Goal: Transaction & Acquisition: Purchase product/service

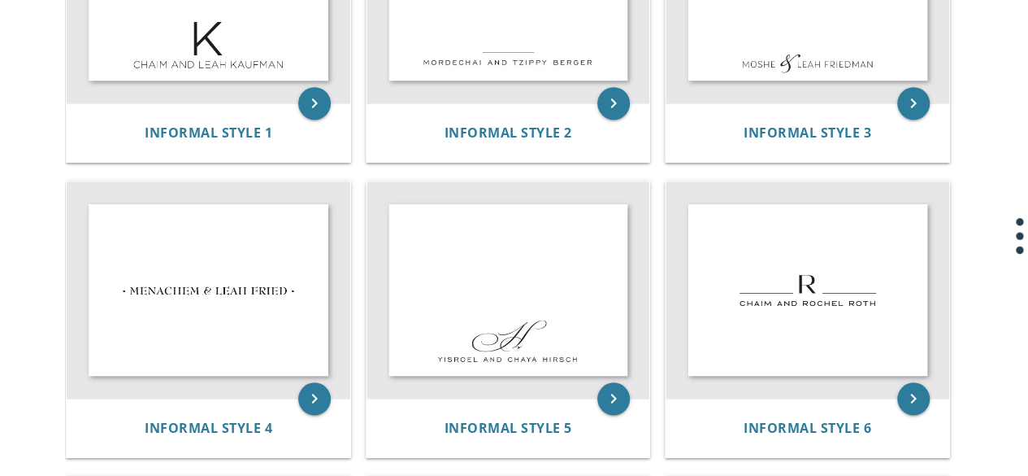
scroll to position [515, 0]
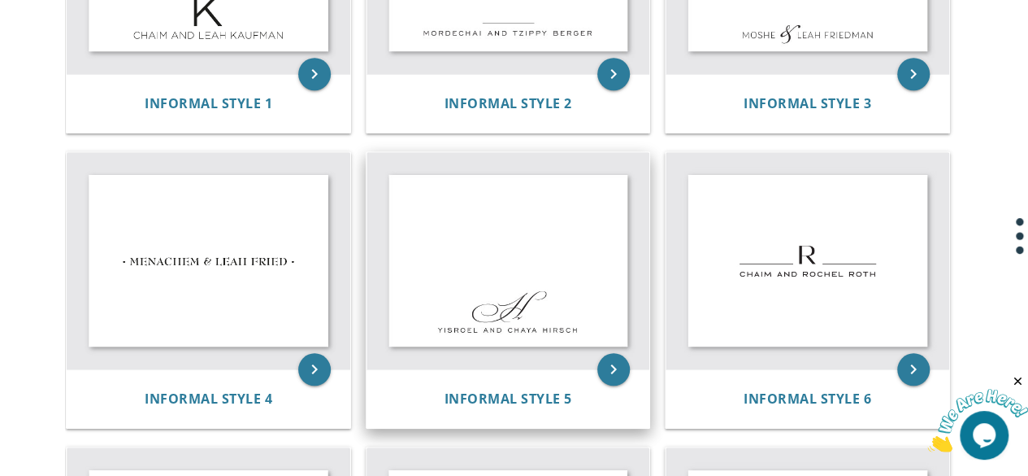
scroll to position [516, 0]
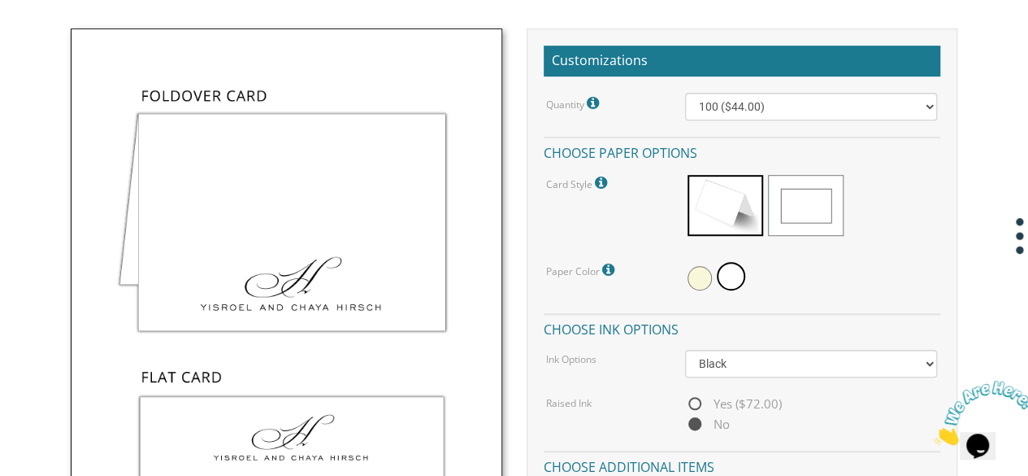
scroll to position [463, 0]
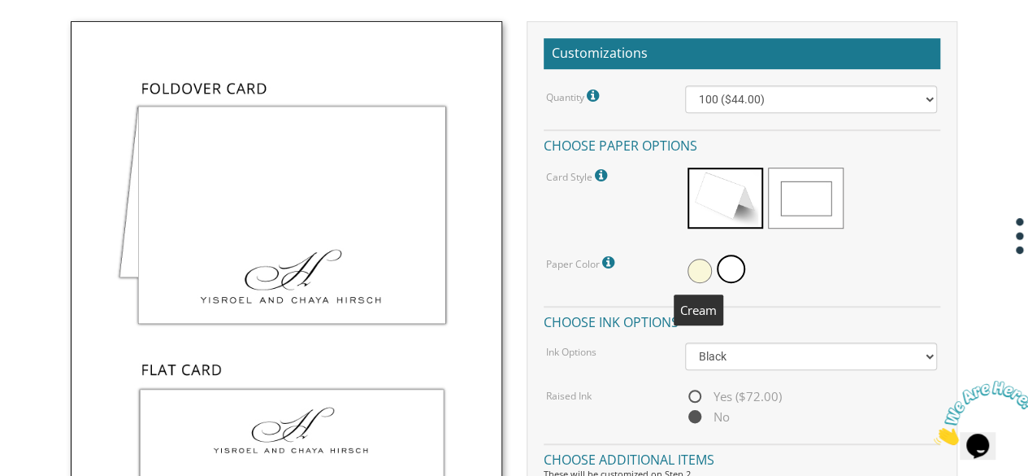
click at [696, 264] on span at bounding box center [700, 271] width 24 height 24
click at [730, 272] on span at bounding box center [733, 271] width 24 height 24
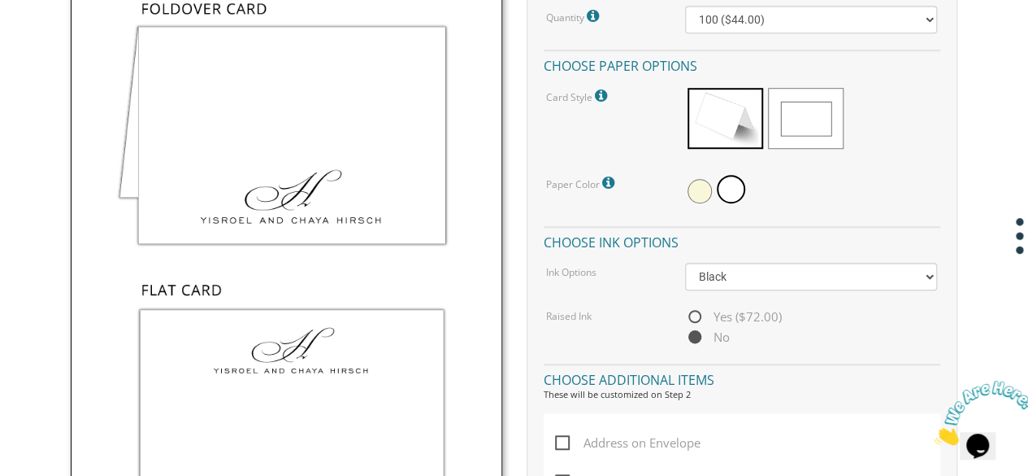
scroll to position [515, 0]
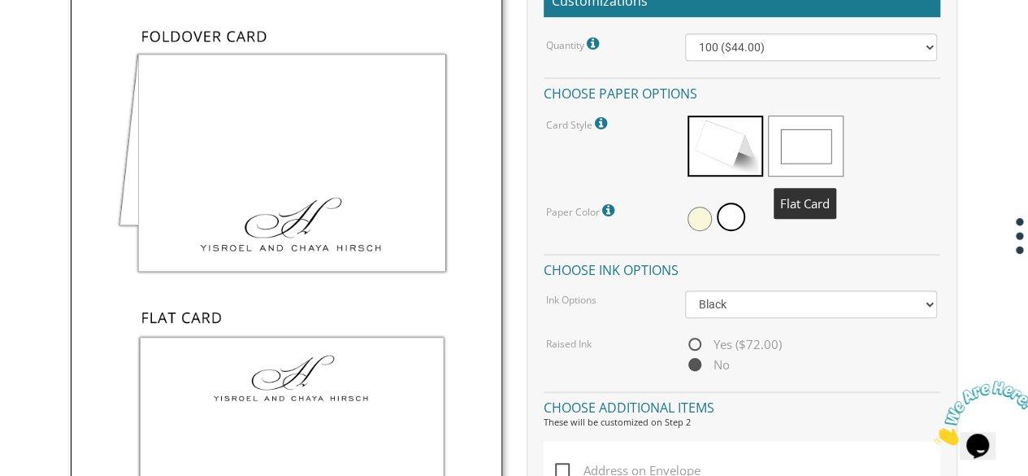
click at [789, 144] on span at bounding box center [806, 145] width 76 height 61
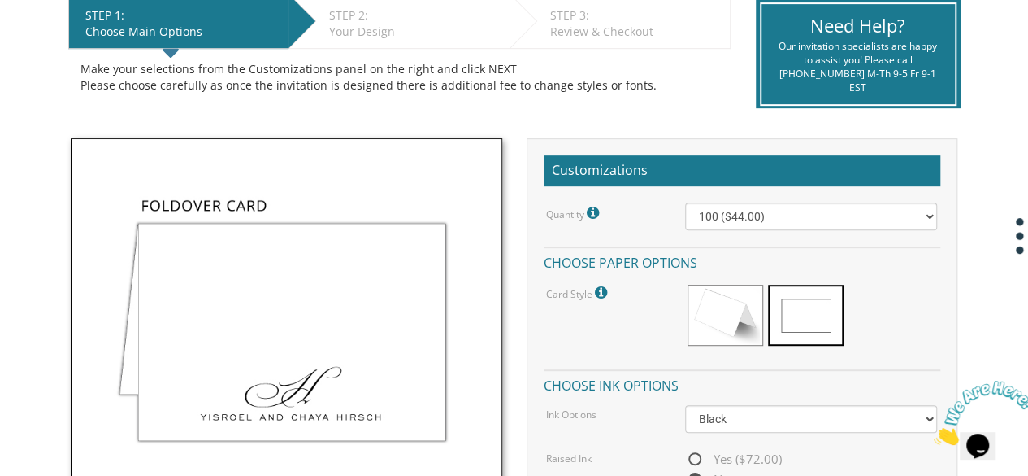
scroll to position [344, 0]
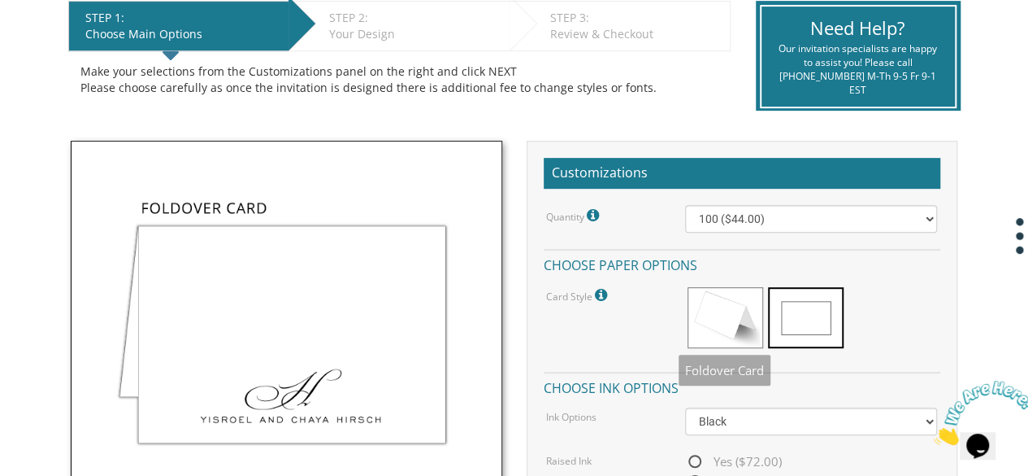
click at [713, 285] on div at bounding box center [811, 320] width 253 height 70
click at [708, 322] on span at bounding box center [726, 317] width 76 height 61
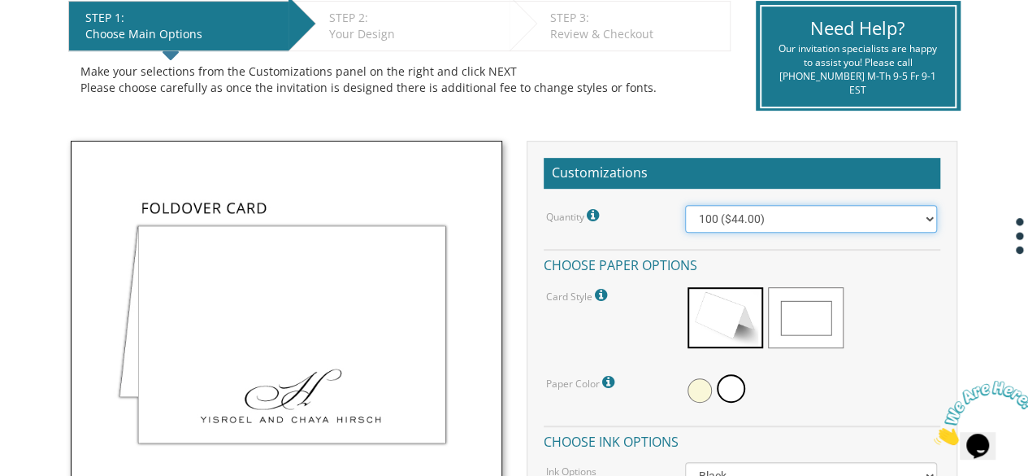
click at [826, 220] on select "100 ($44.00) 200 ($63.00) 300 ($82.00) 400 ($101.00) 500 ($120.00) 600 ($139.00…" at bounding box center [811, 219] width 253 height 28
select select "200"
click at [685, 205] on select "100 ($44.00) 200 ($63.00) 300 ($82.00) 400 ($101.00) 500 ($120.00) 600 ($139.00…" at bounding box center [811, 219] width 253 height 28
click at [854, 219] on select "100 ($44.00) 200 ($63.00) 300 ($82.00) 400 ($101.00) 500 ($120.00) 600 ($139.00…" at bounding box center [811, 219] width 253 height 28
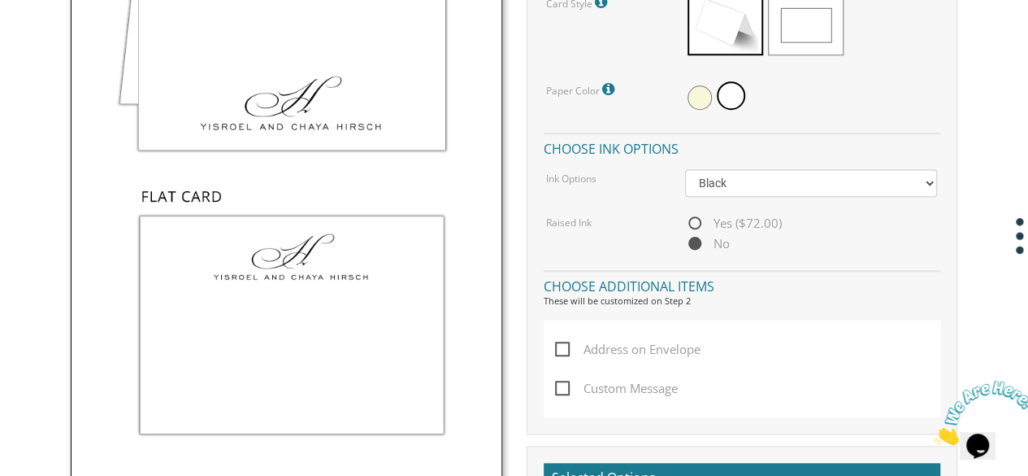
scroll to position [679, 0]
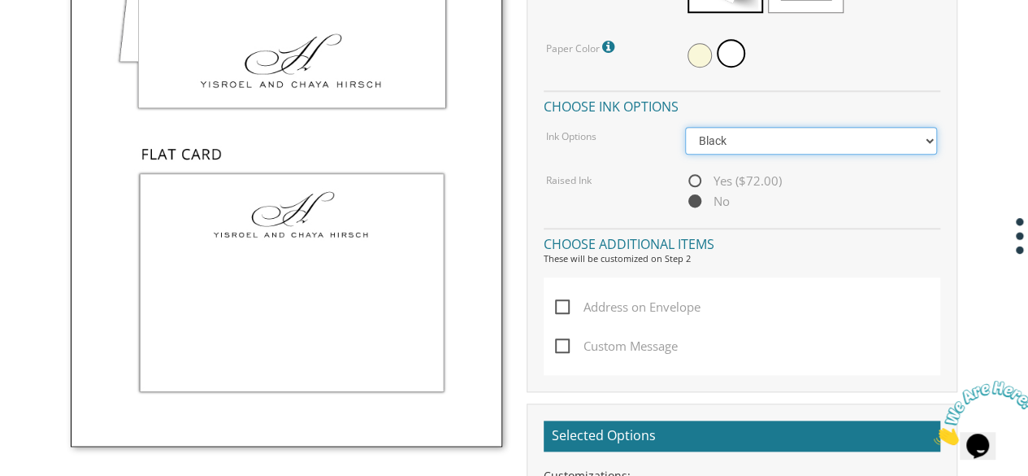
click at [845, 134] on select "Black Colored Ink ($32.00)" at bounding box center [811, 141] width 253 height 28
click at [564, 302] on span "Address on Envelope" at bounding box center [628, 307] width 146 height 20
click at [564, 302] on input "Address on Envelope" at bounding box center [560, 305] width 11 height 11
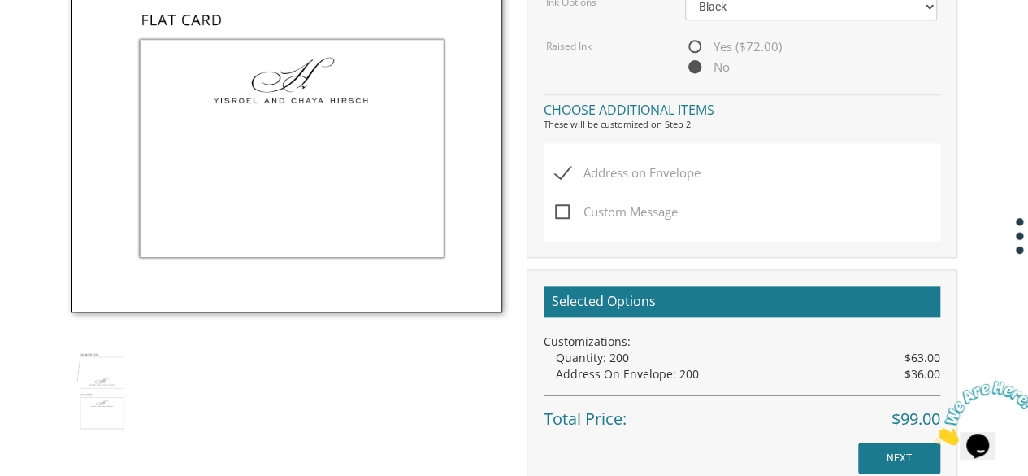
scroll to position [810, 0]
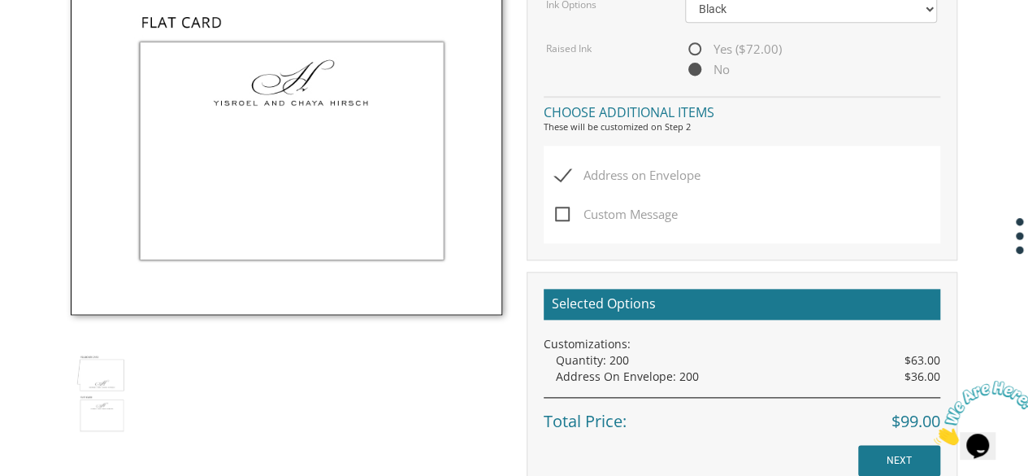
click at [557, 171] on span "Address on Envelope" at bounding box center [628, 175] width 146 height 20
click at [557, 171] on input "Address on Envelope" at bounding box center [560, 173] width 11 height 11
checkbox input "false"
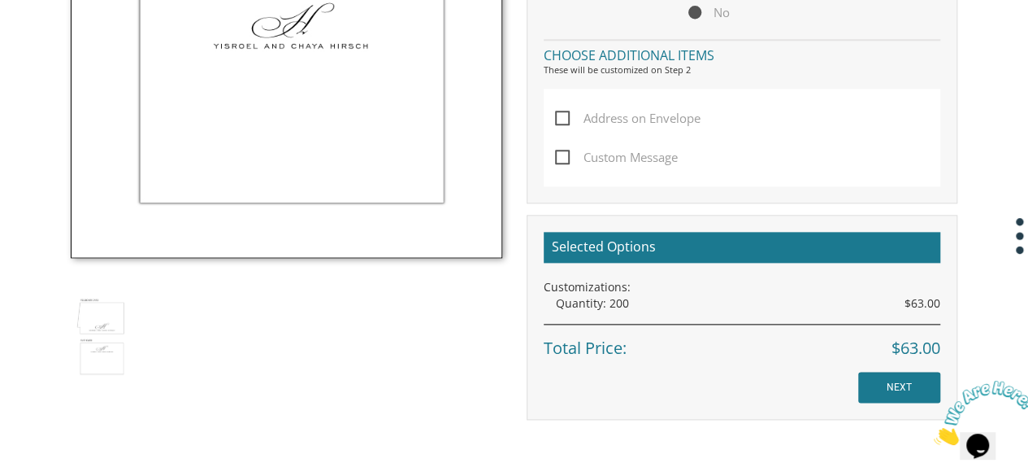
scroll to position [860, 0]
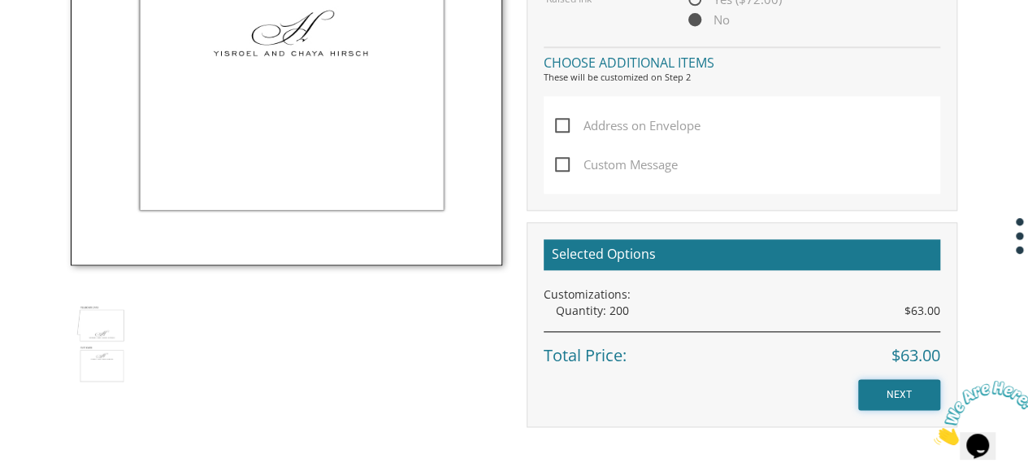
click at [878, 388] on input "NEXT" at bounding box center [899, 394] width 82 height 31
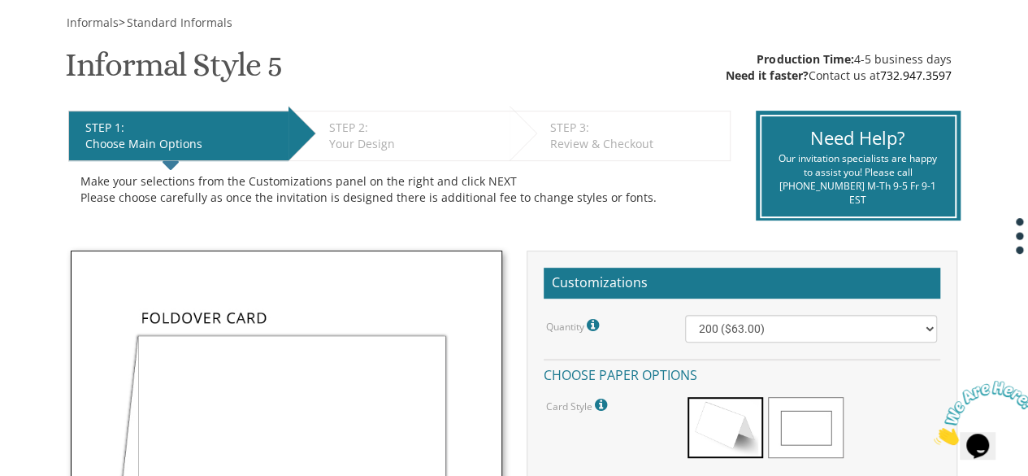
scroll to position [232, 0]
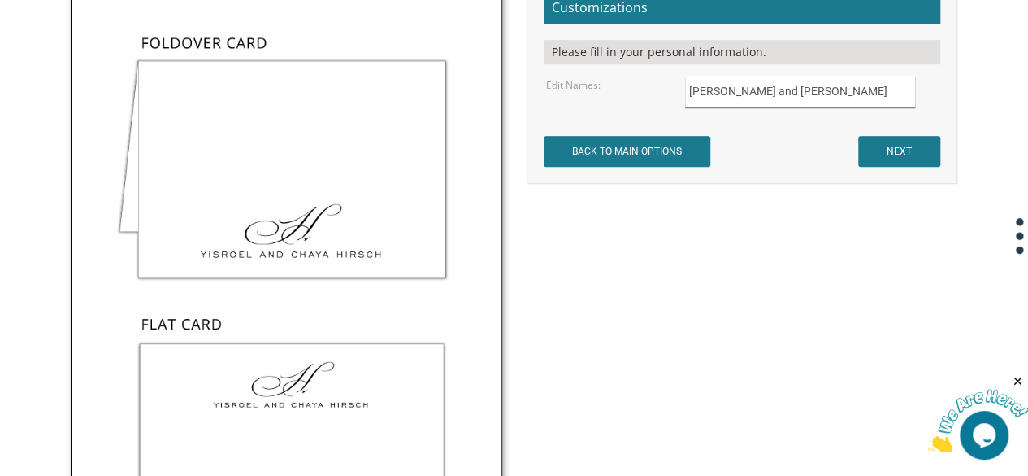
drag, startPoint x: 819, startPoint y: 95, endPoint x: 605, endPoint y: 93, distance: 213.8
click at [605, 93] on div "Edit Names: Yisroel and Chaya Hirsch" at bounding box center [741, 92] width 415 height 32
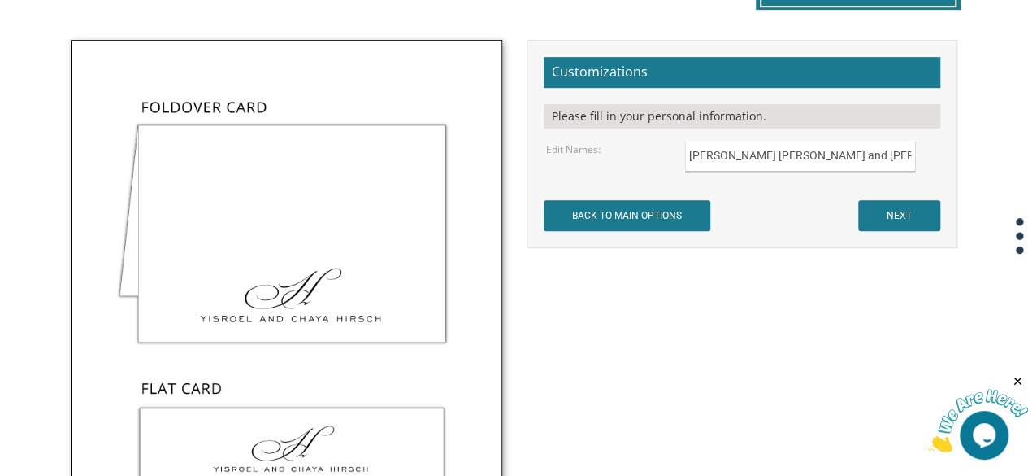
scroll to position [447, 0]
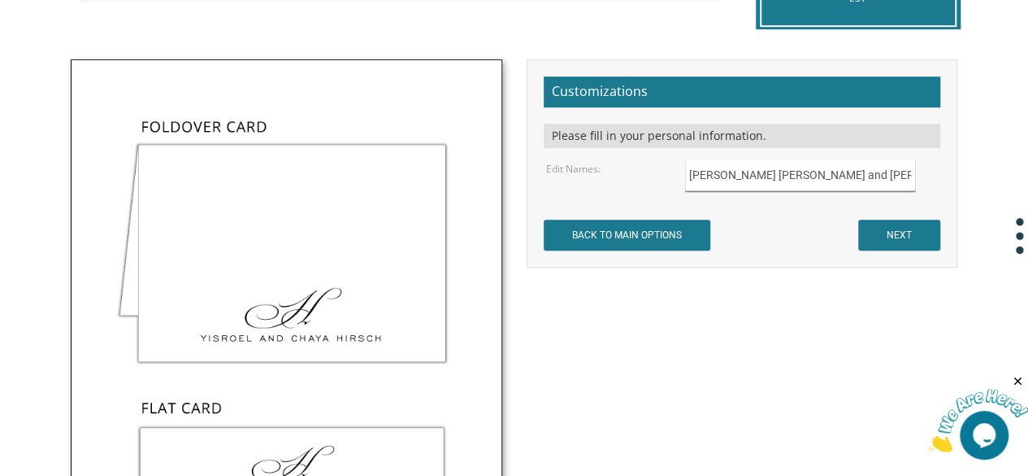
type input "Dovid Chanina and Shani Jacobs"
click at [270, 253] on img at bounding box center [286, 379] width 429 height 639
click at [892, 228] on input "NEXT" at bounding box center [899, 234] width 82 height 31
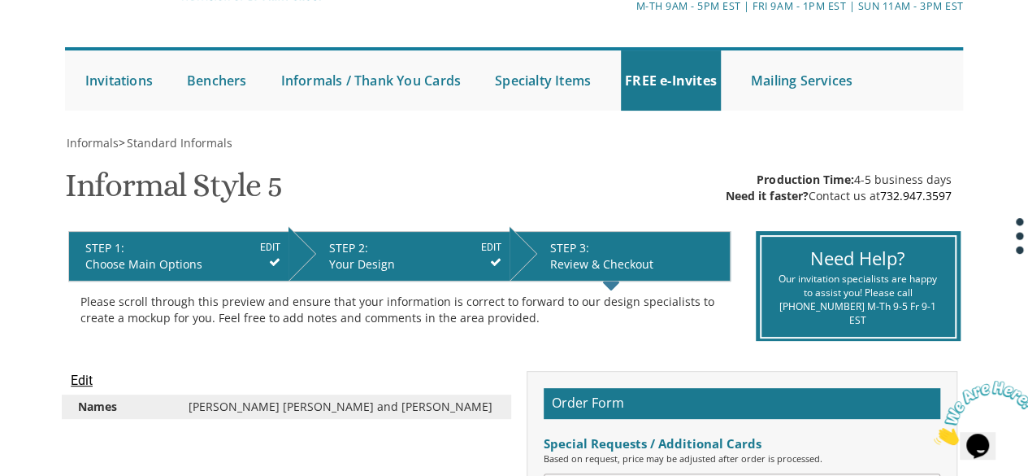
scroll to position [102, 0]
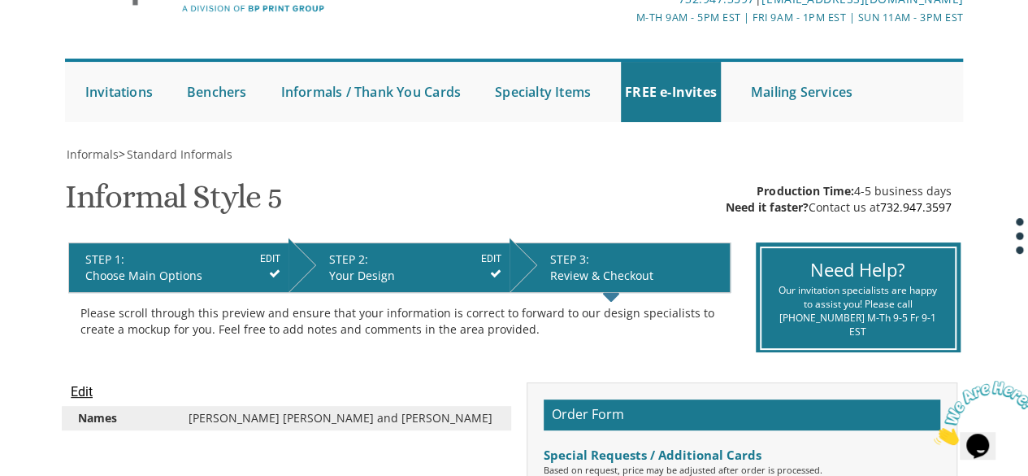
click at [495, 269] on icon at bounding box center [495, 272] width 11 height 11
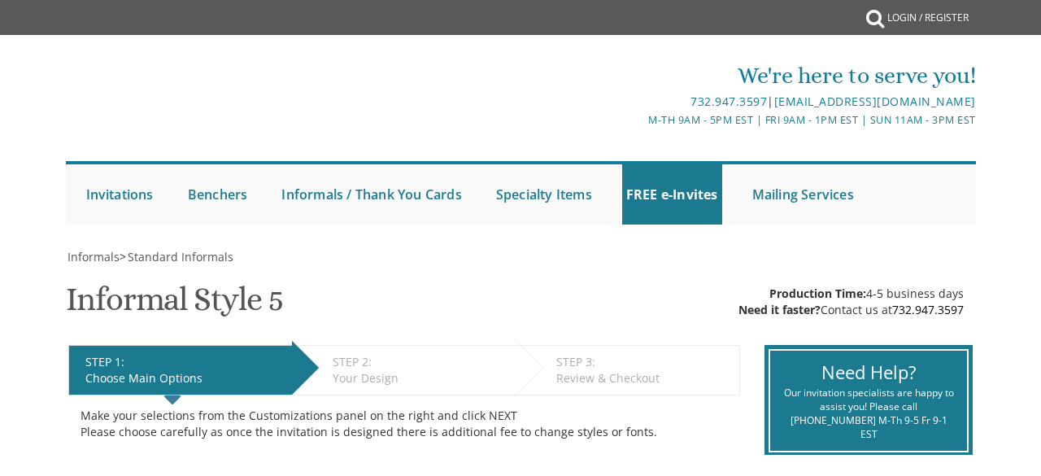
select select "200"
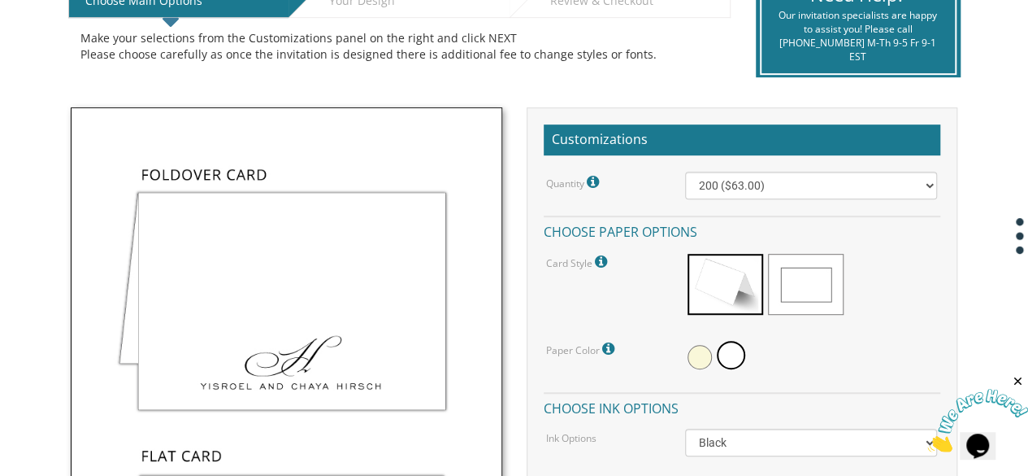
scroll to position [387, 0]
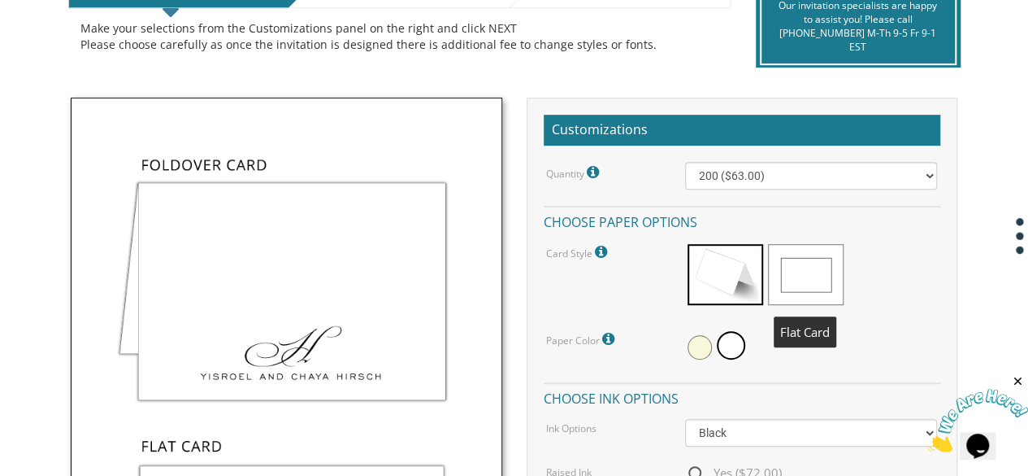
click at [810, 271] on span at bounding box center [806, 274] width 76 height 61
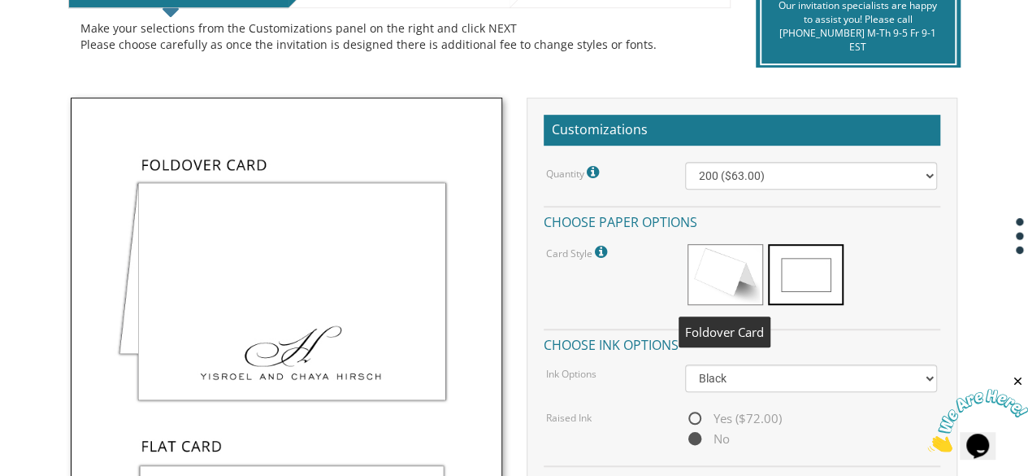
click at [731, 281] on span at bounding box center [726, 274] width 76 height 61
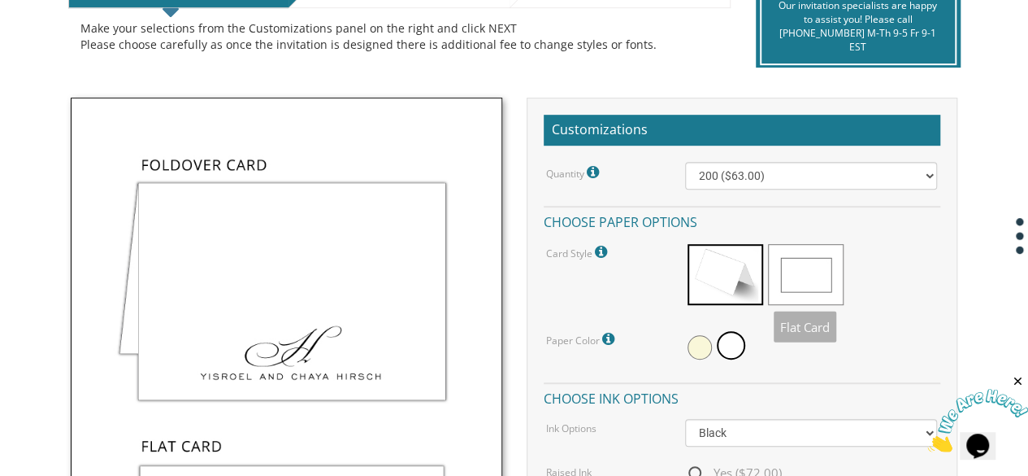
click at [791, 277] on span at bounding box center [806, 274] width 76 height 61
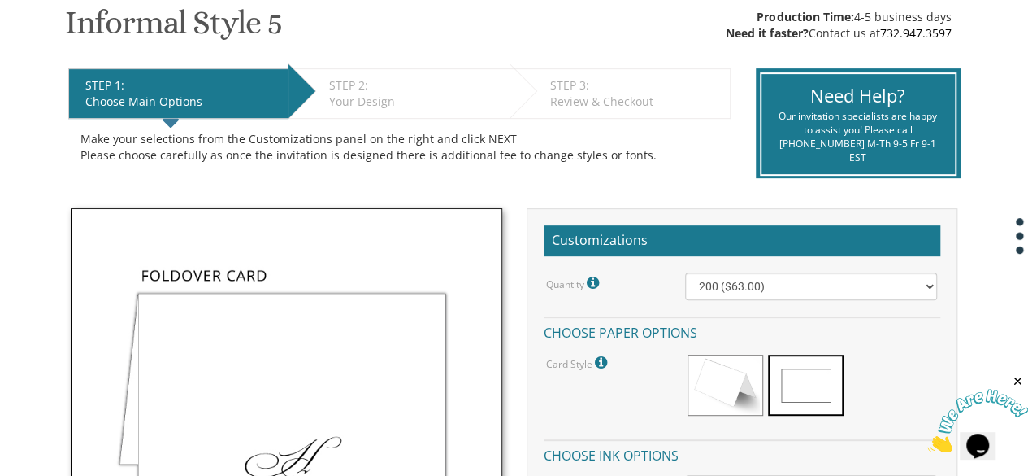
scroll to position [298, 0]
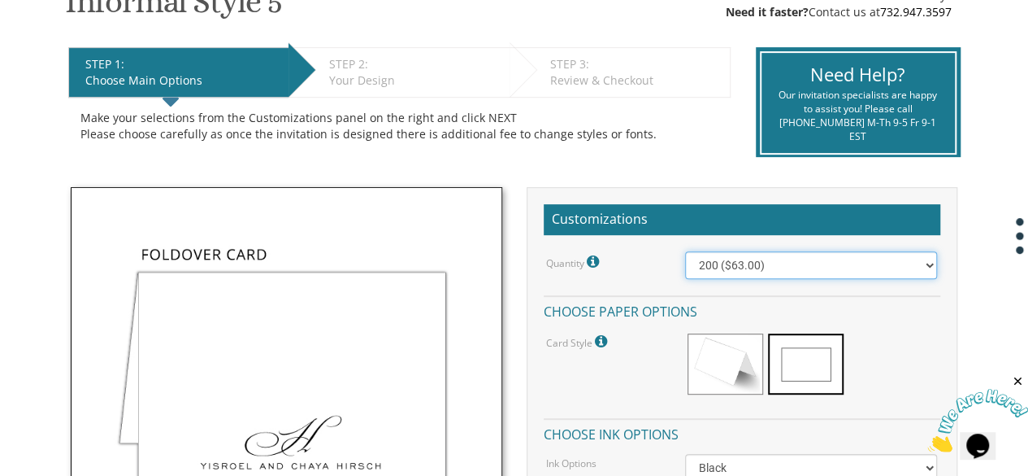
click at [803, 267] on select "100 ($44.00) 200 ($63.00) 300 ($82.00) 400 ($101.00) 500 ($120.00) 600 ($139.00…" at bounding box center [811, 265] width 253 height 28
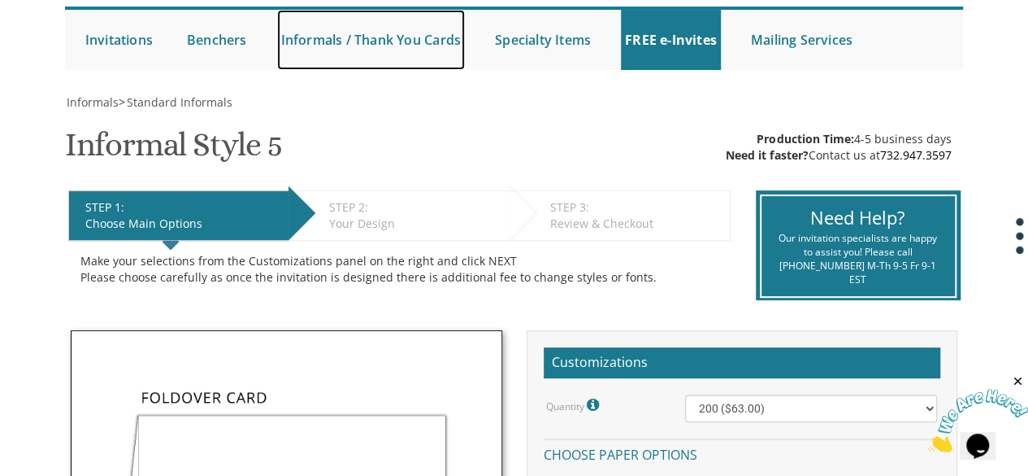
scroll to position [180, 0]
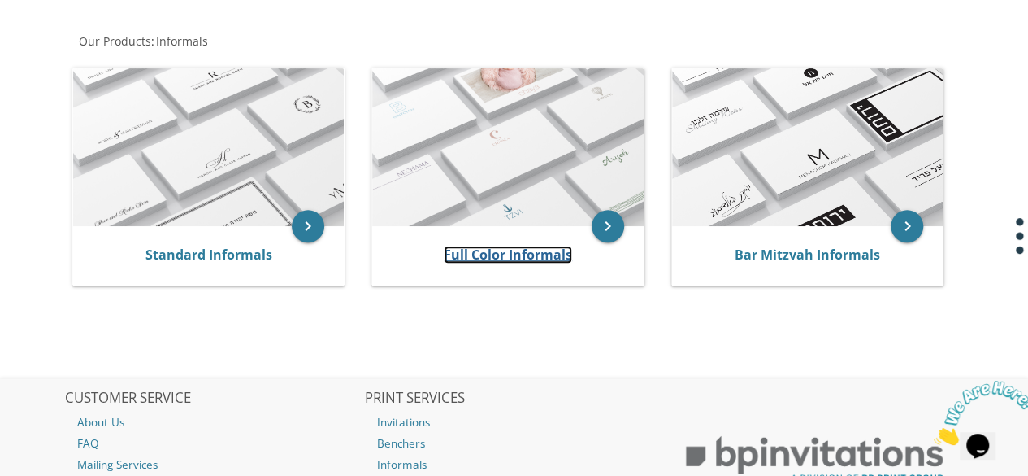
scroll to position [265, 0]
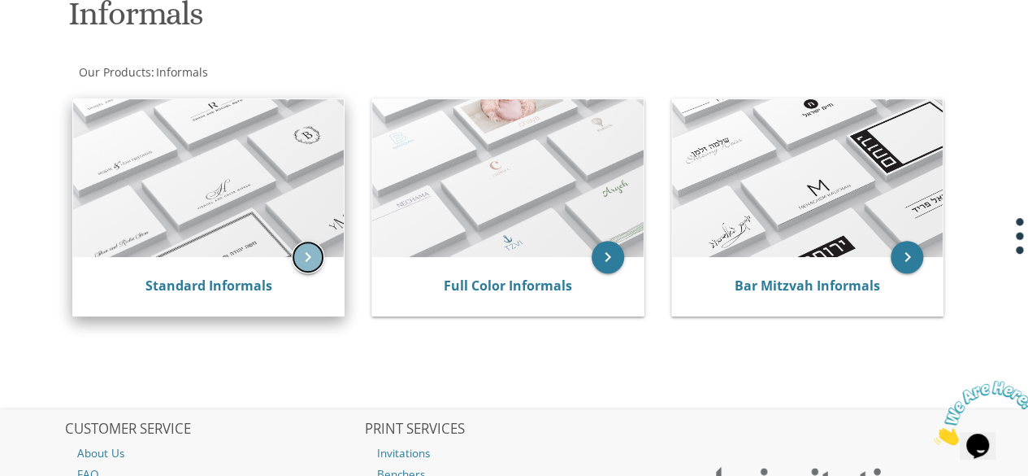
click at [304, 253] on icon "keyboard_arrow_right" at bounding box center [308, 257] width 33 height 33
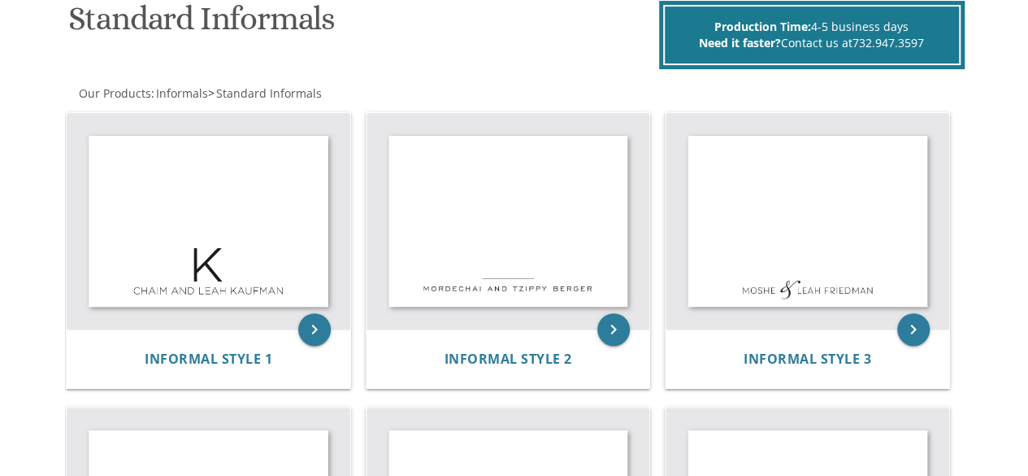
scroll to position [376, 0]
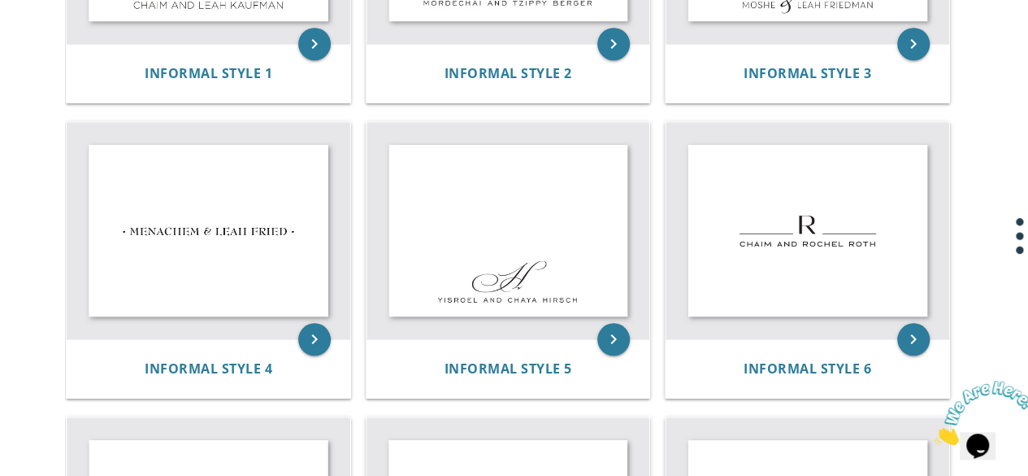
scroll to position [593, 0]
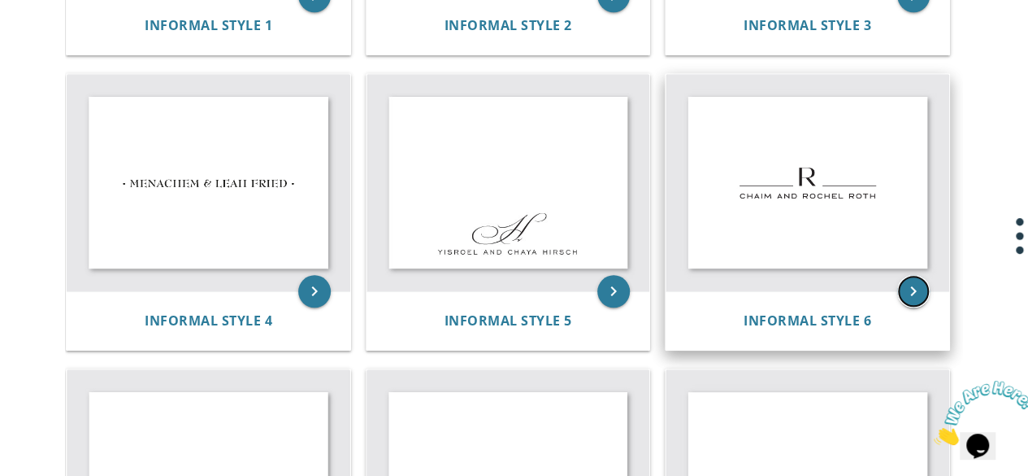
click at [907, 291] on icon "keyboard_arrow_right" at bounding box center [913, 291] width 33 height 33
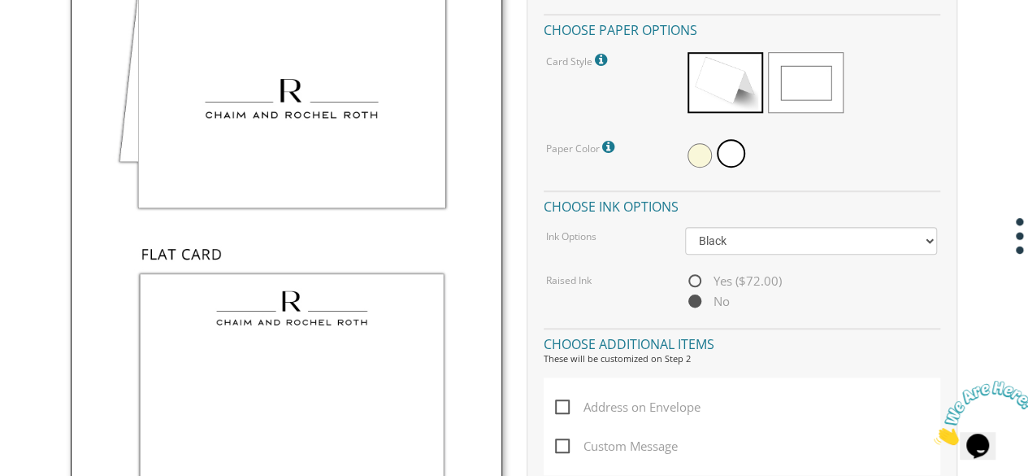
scroll to position [584, 0]
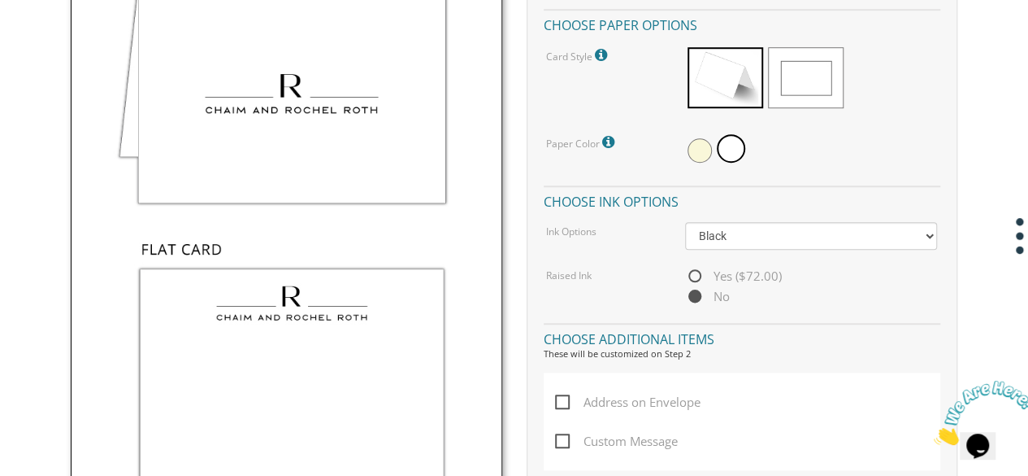
click at [702, 155] on span at bounding box center [700, 150] width 24 height 24
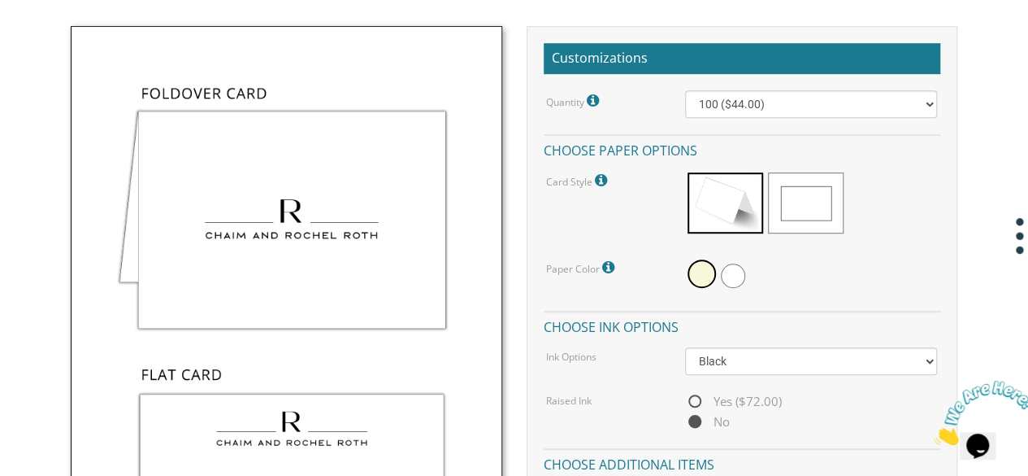
scroll to position [468, 0]
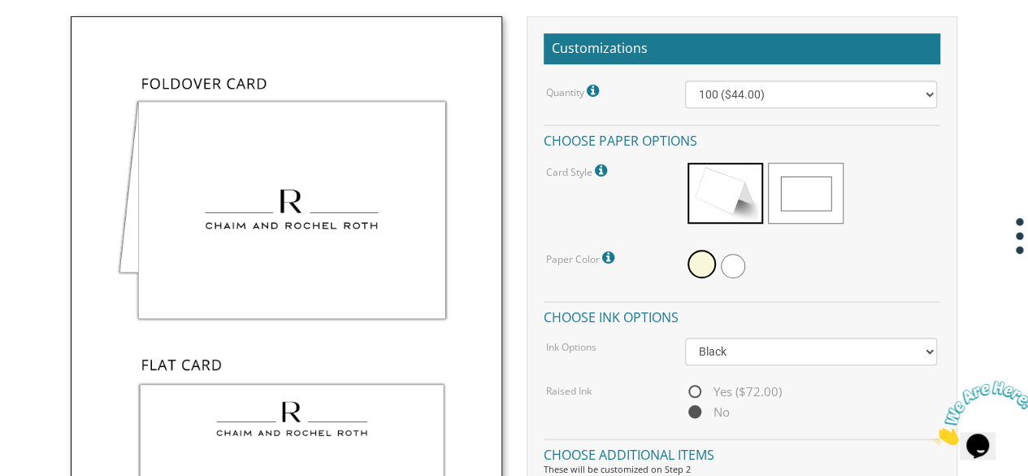
click at [606, 257] on icon at bounding box center [610, 257] width 16 height 15
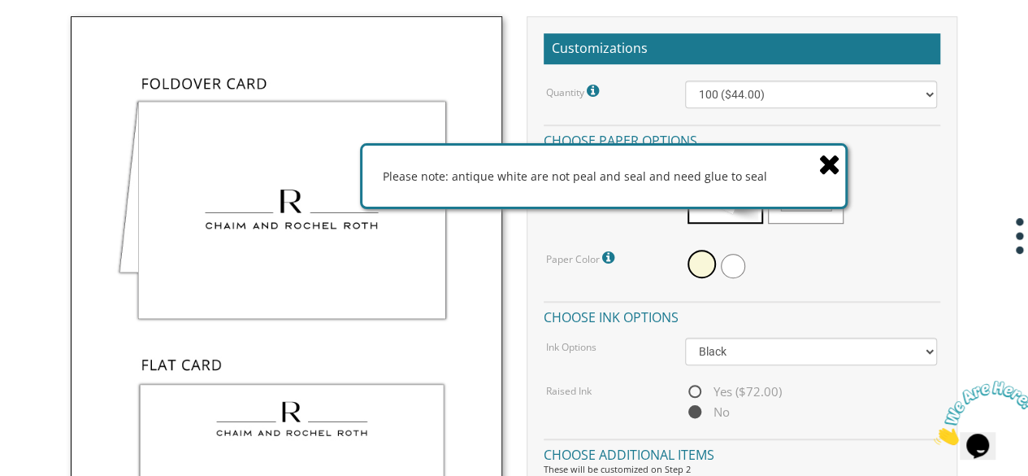
click at [824, 161] on icon at bounding box center [830, 164] width 23 height 28
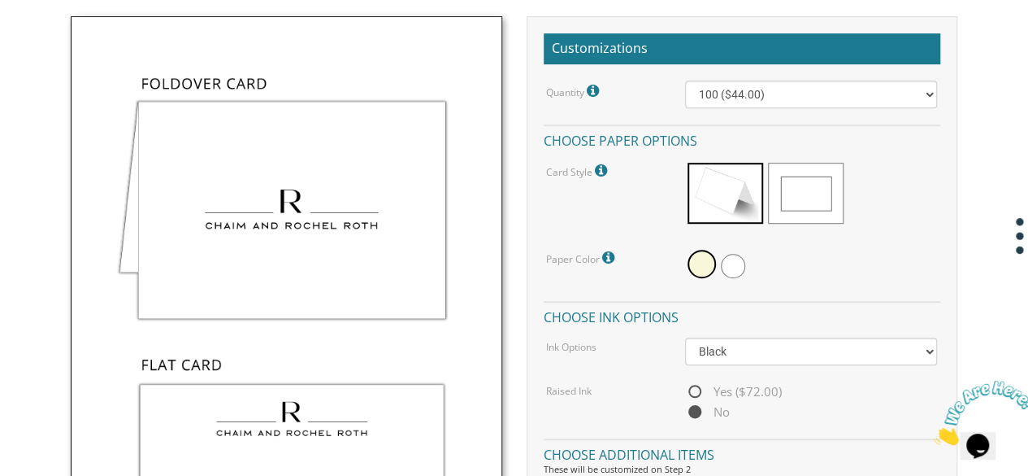
click at [595, 92] on icon at bounding box center [595, 91] width 16 height 15
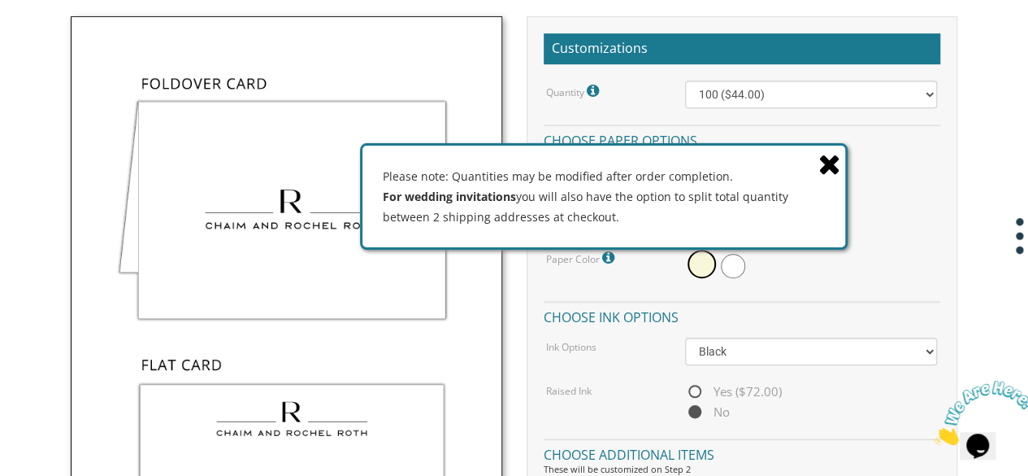
click at [829, 163] on icon at bounding box center [830, 164] width 23 height 28
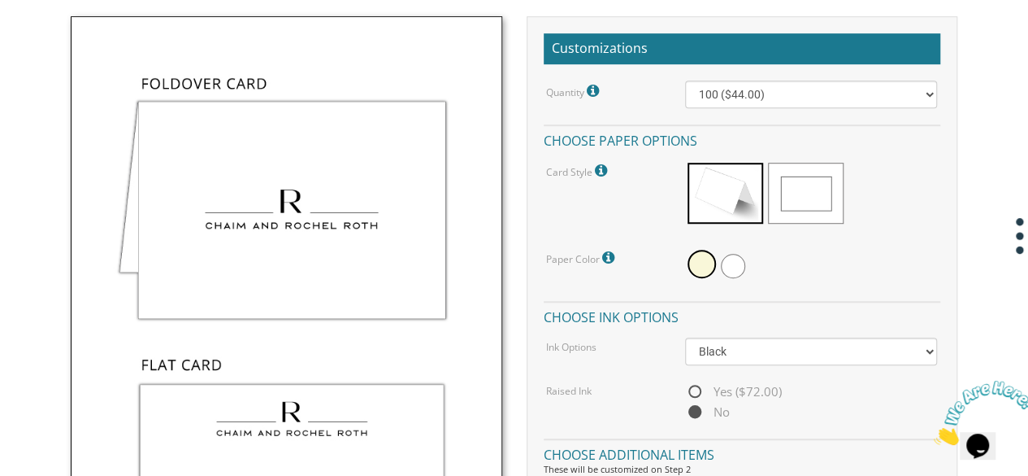
click at [606, 172] on icon at bounding box center [603, 170] width 16 height 15
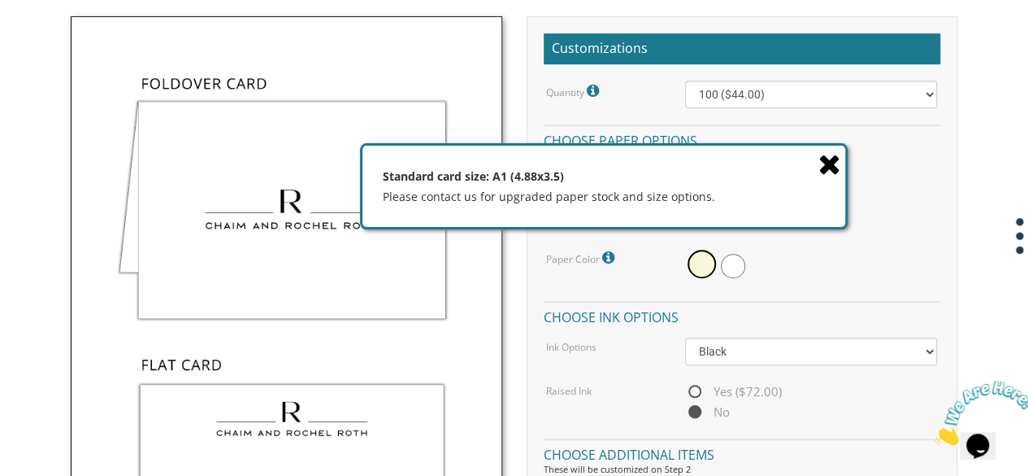
click at [829, 169] on icon at bounding box center [830, 164] width 23 height 28
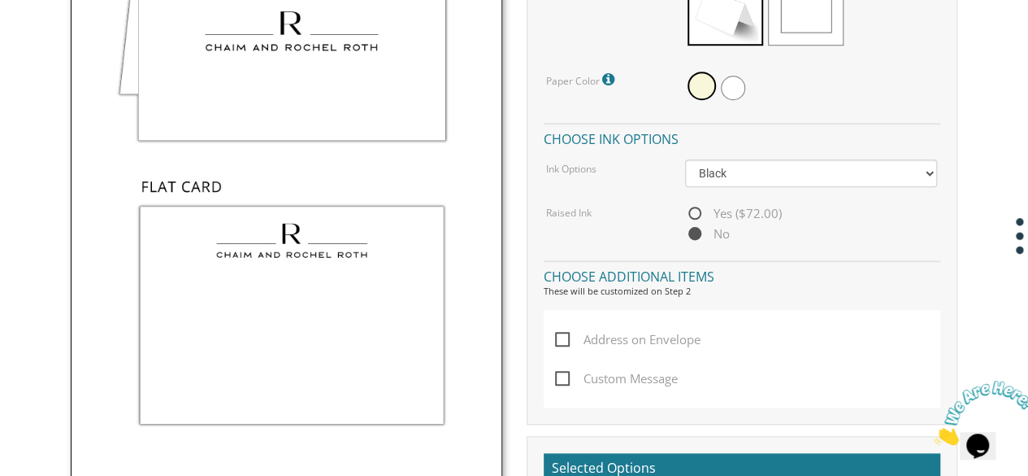
scroll to position [654, 0]
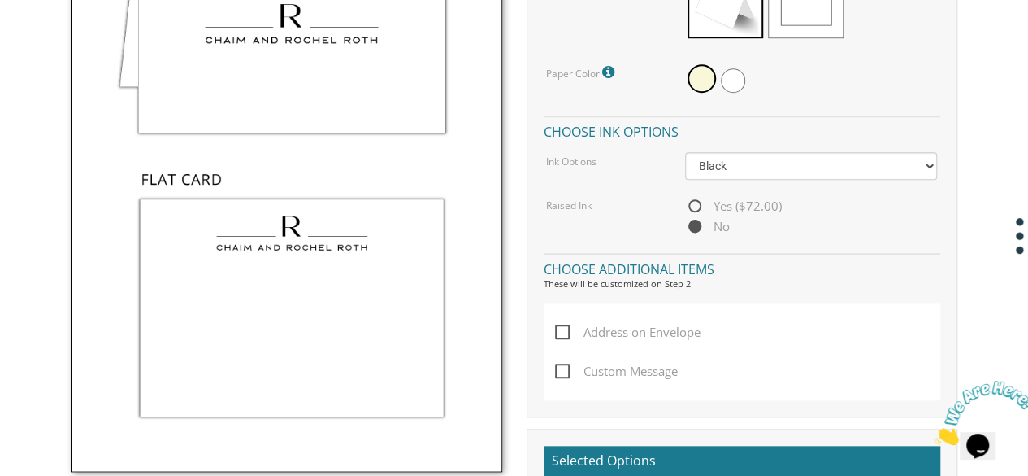
click at [706, 211] on span "Yes ($72.00)" at bounding box center [733, 206] width 97 height 20
click at [696, 211] on input "Yes ($72.00)" at bounding box center [690, 207] width 11 height 11
radio input "true"
click at [703, 221] on span "No" at bounding box center [707, 226] width 45 height 20
click at [696, 222] on input "No" at bounding box center [690, 227] width 11 height 11
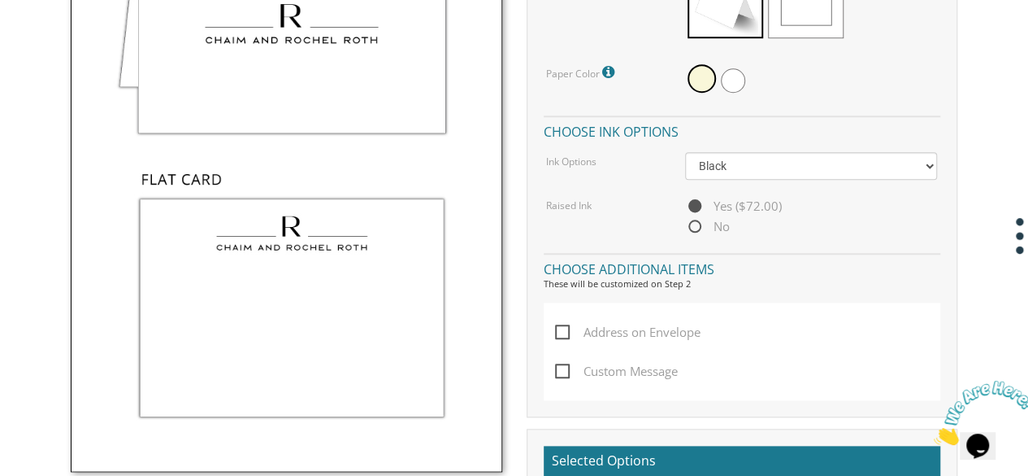
radio input "true"
click at [559, 368] on span "Custom Message" at bounding box center [616, 371] width 123 height 20
click at [559, 368] on input "Custom Message" at bounding box center [560, 369] width 11 height 11
checkbox input "true"
click at [558, 332] on span "Address on Envelope" at bounding box center [628, 332] width 146 height 20
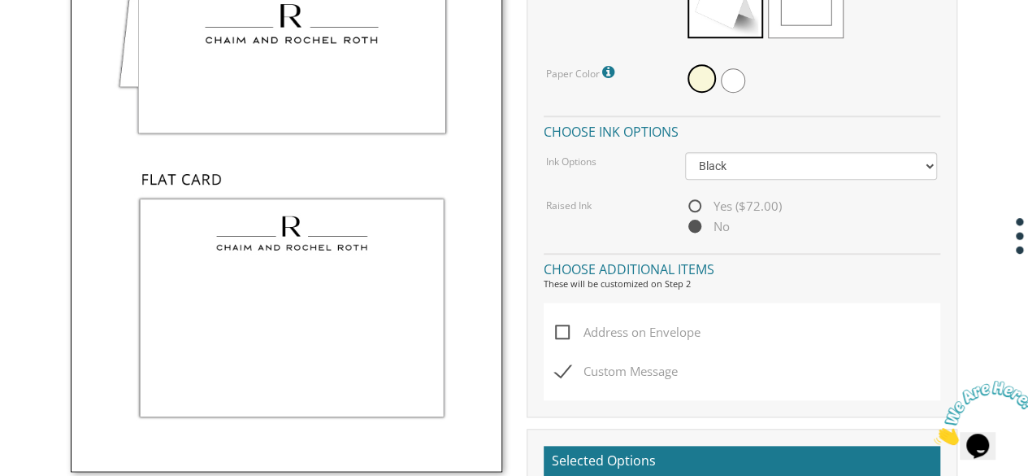
click at [558, 332] on input "Address on Envelope" at bounding box center [560, 330] width 11 height 11
click at [558, 332] on span "Address on Envelope" at bounding box center [628, 332] width 146 height 20
click at [558, 332] on input "Address on Envelope" at bounding box center [560, 330] width 11 height 11
checkbox input "false"
click at [563, 371] on span "Custom Message" at bounding box center [616, 371] width 123 height 20
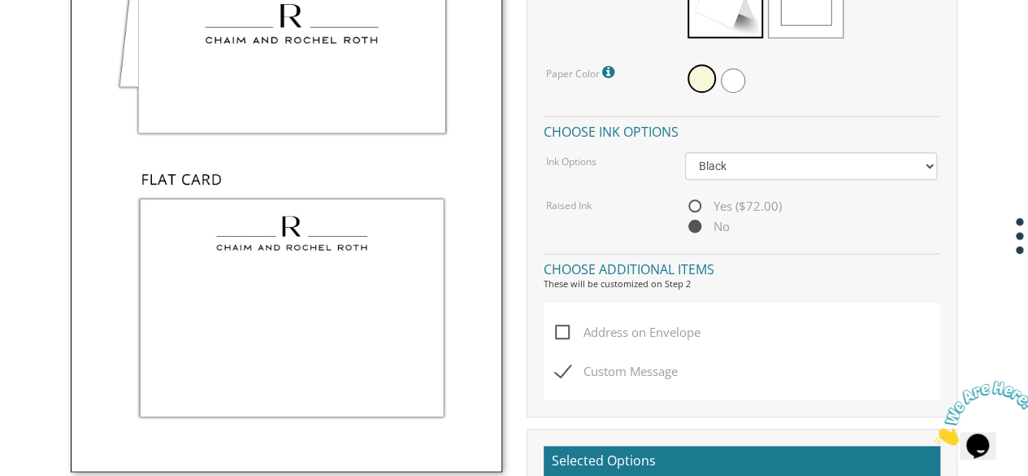
click at [563, 371] on input "Custom Message" at bounding box center [560, 369] width 11 height 11
click at [564, 364] on span "Custom Message" at bounding box center [616, 371] width 123 height 20
click at [564, 364] on input "Custom Message" at bounding box center [560, 369] width 11 height 11
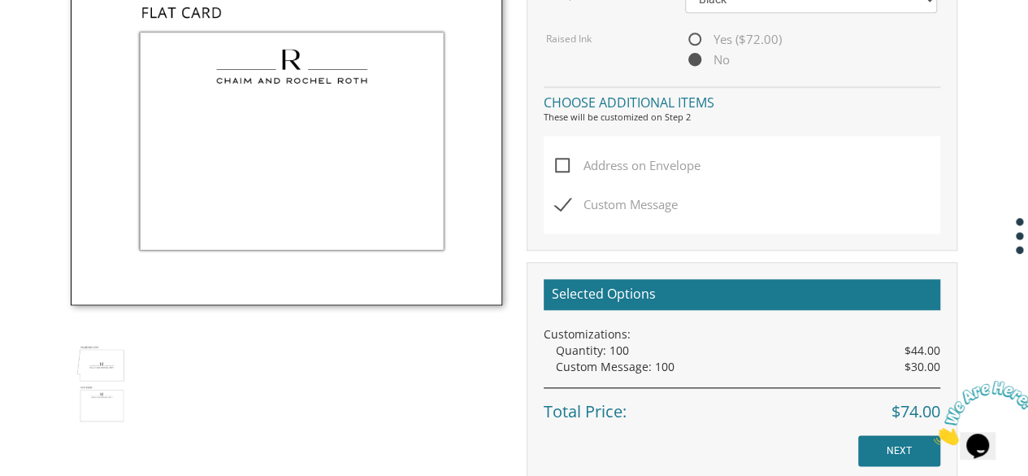
scroll to position [824, 0]
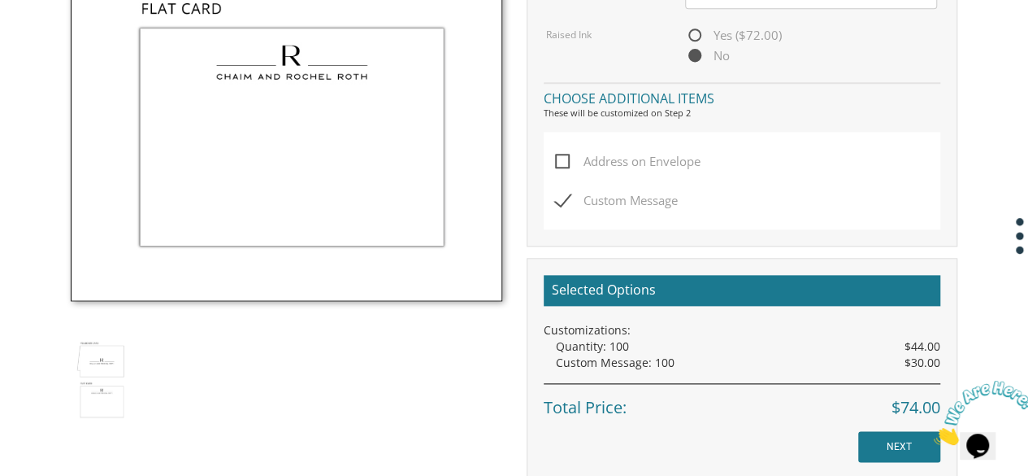
click at [553, 197] on div "Address on Envelope Custom Message" at bounding box center [742, 181] width 397 height 98
click at [561, 198] on span "Custom Message" at bounding box center [616, 200] width 123 height 20
click at [561, 198] on input "Custom Message" at bounding box center [560, 198] width 11 height 11
checkbox input "false"
click at [559, 155] on span "Address on Envelope" at bounding box center [628, 161] width 146 height 20
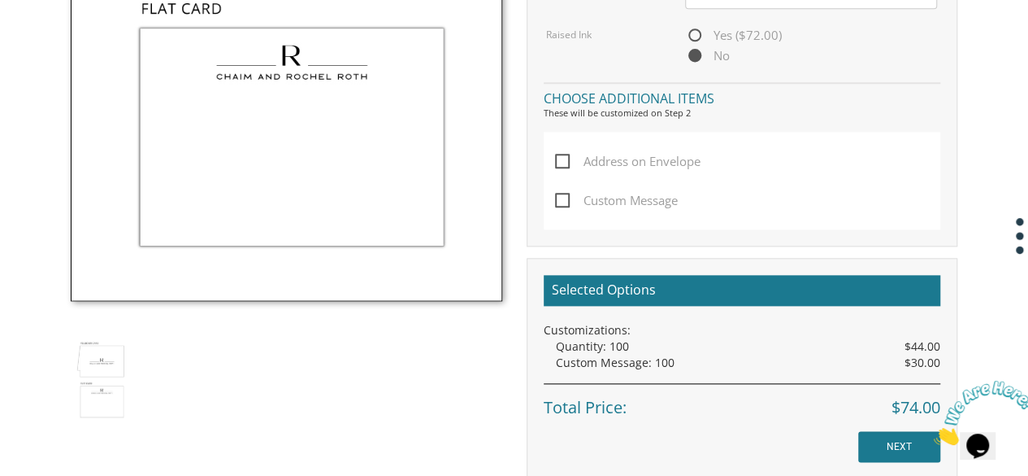
click at [559, 155] on input "Address on Envelope" at bounding box center [560, 159] width 11 height 11
click at [567, 164] on span "Address on Envelope" at bounding box center [628, 161] width 146 height 20
click at [566, 164] on input "Address on Envelope" at bounding box center [560, 159] width 11 height 11
checkbox input "false"
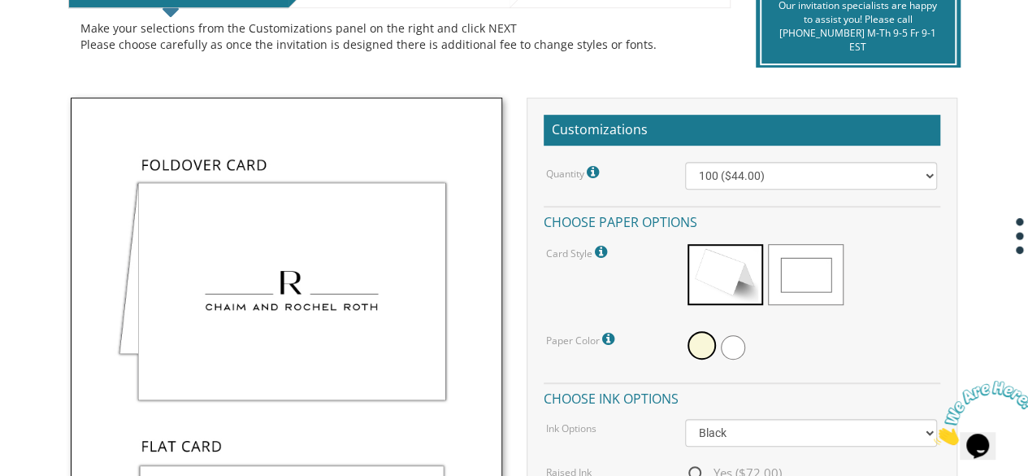
scroll to position [385, 0]
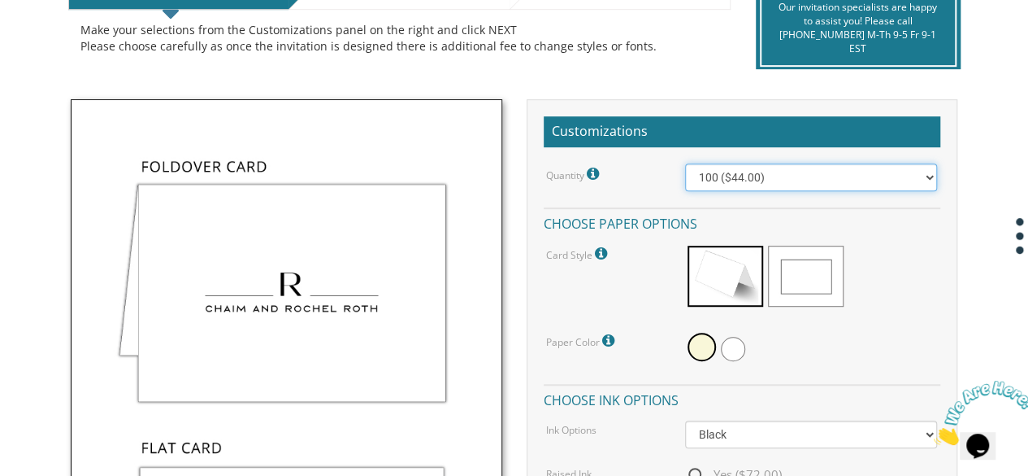
click at [877, 180] on select "100 ($44.00) 200 ($63.00) 300 ($82.00) 400 ($101.00) 500 ($120.00) 600 ($139.00…" at bounding box center [811, 177] width 253 height 28
select select "300"
click at [685, 163] on select "100 ($44.00) 200 ($63.00) 300 ($82.00) 400 ($101.00) 500 ($120.00) 600 ($139.00…" at bounding box center [811, 177] width 253 height 28
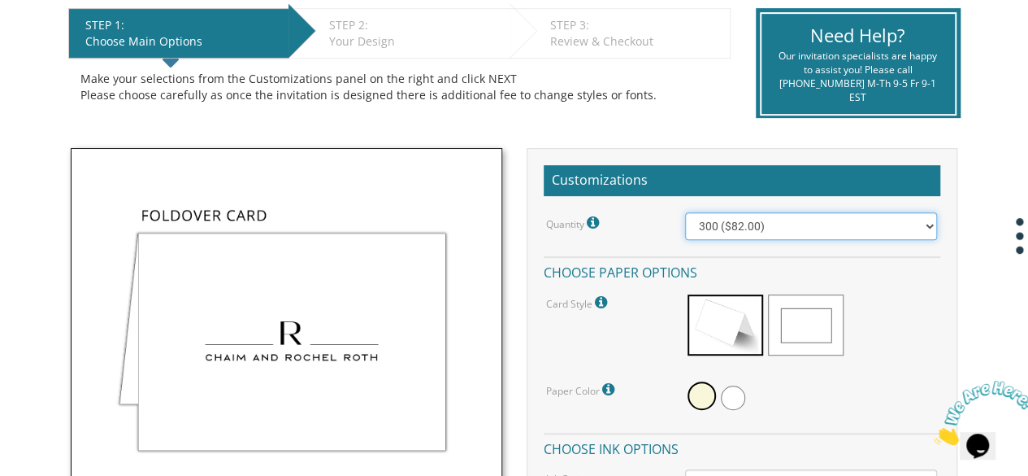
scroll to position [372, 0]
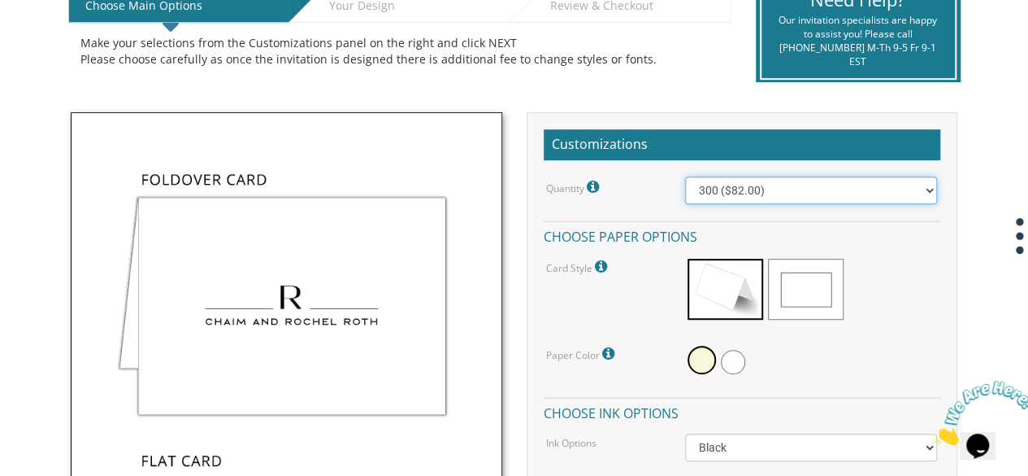
click at [832, 191] on select "100 ($44.00) 200 ($63.00) 300 ($82.00) 400 ($101.00) 500 ($120.00) 600 ($139.00…" at bounding box center [811, 190] width 253 height 28
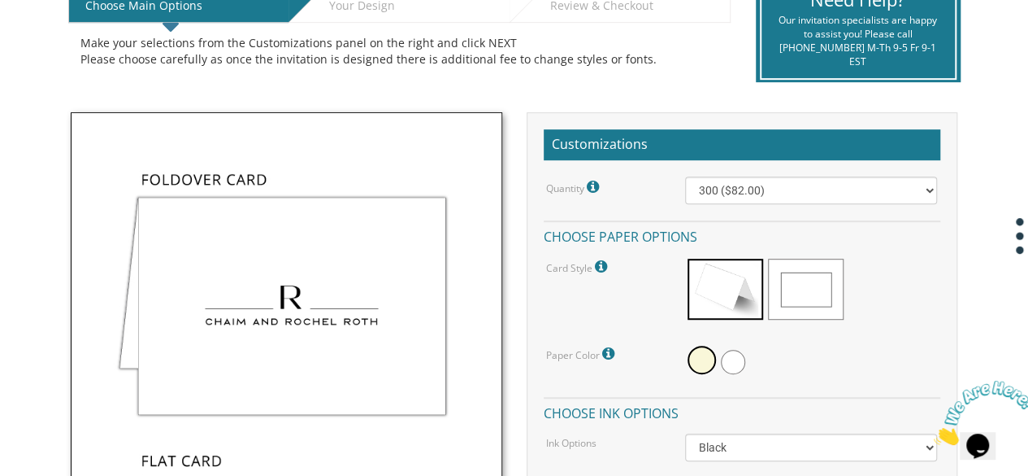
click at [630, 176] on div "Quantity Please note: Quantities may be modified after order completion. For we…" at bounding box center [603, 186] width 138 height 21
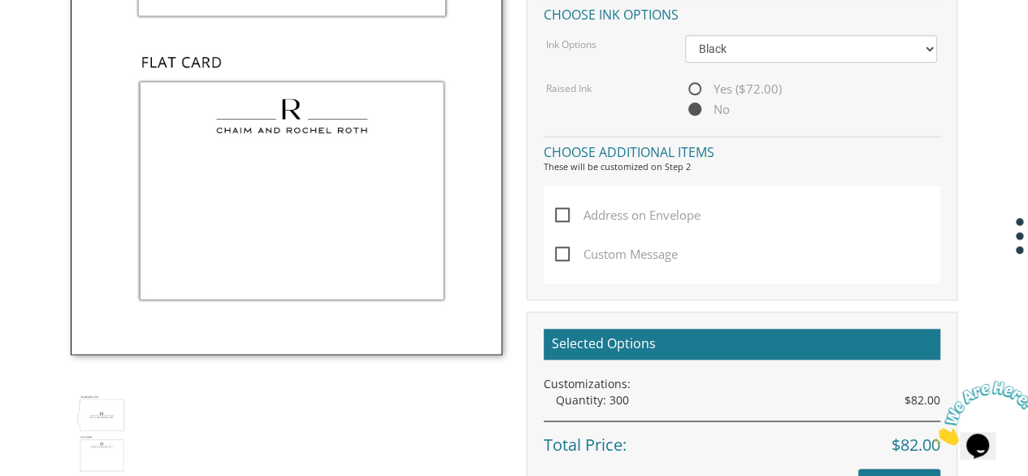
scroll to position [0, 0]
